Goal: Check status: Check status

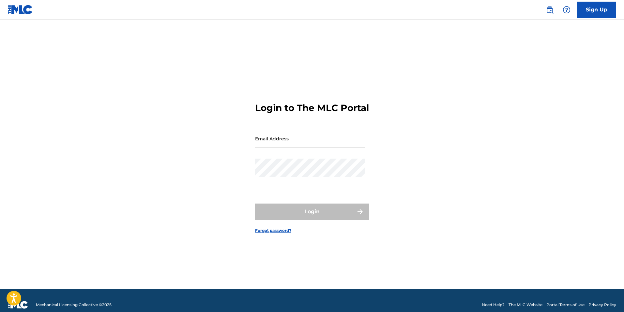
click at [304, 142] on input "Email Address" at bounding box center [310, 138] width 110 height 19
type input "[EMAIL_ADDRESS][DOMAIN_NAME]"
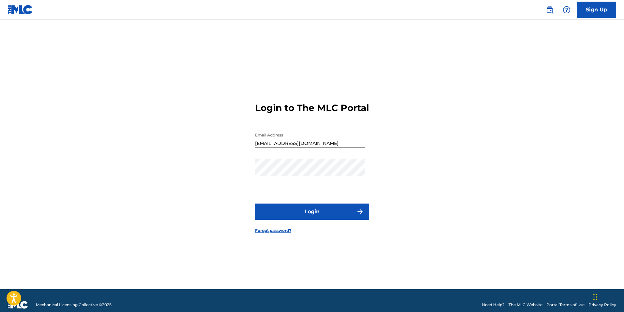
click at [315, 220] on button "Login" at bounding box center [312, 212] width 114 height 16
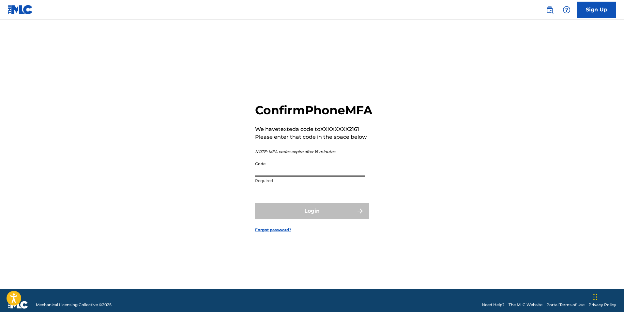
click at [293, 176] on input "Code" at bounding box center [310, 167] width 110 height 19
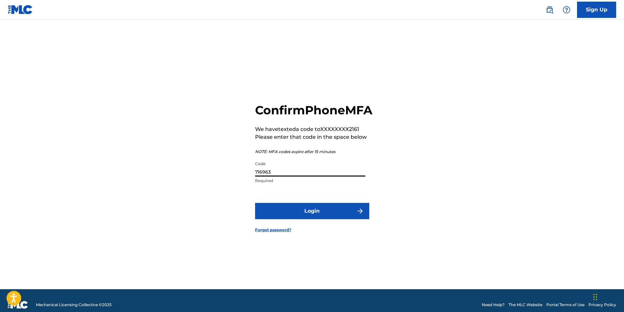
type input "716963"
click at [315, 217] on button "Login" at bounding box center [312, 211] width 114 height 16
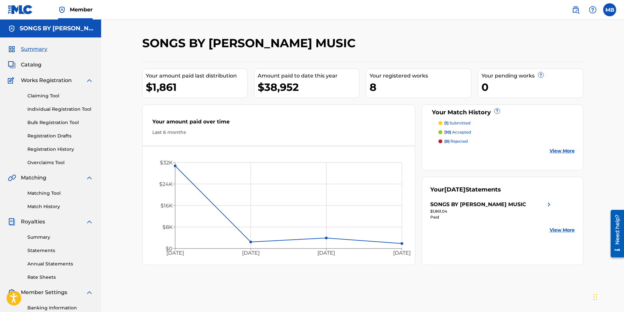
click at [547, 203] on img at bounding box center [549, 205] width 8 height 8
